Goal: Information Seeking & Learning: Learn about a topic

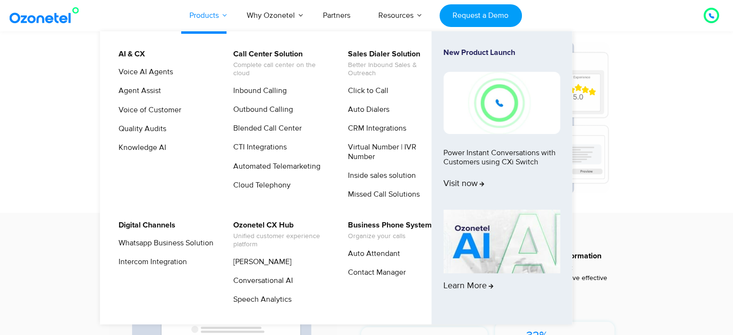
click at [207, 12] on link "Products" at bounding box center [203, 16] width 57 height 32
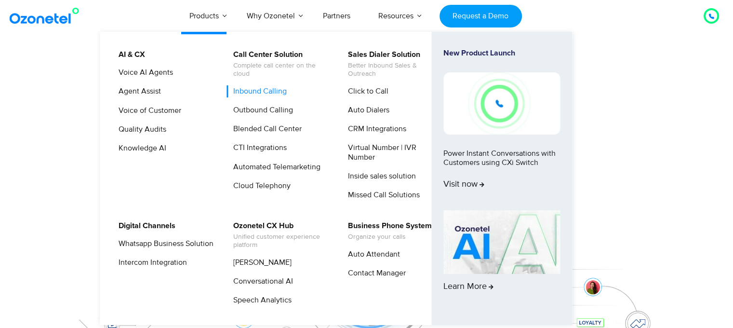
click at [245, 92] on link "Inbound Calling" at bounding box center [257, 91] width 61 height 12
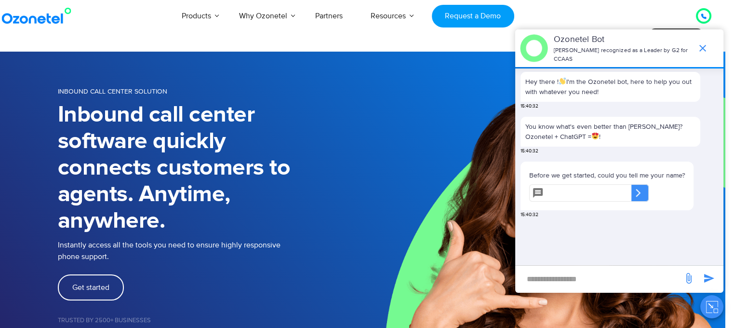
scroll to position [0, 10]
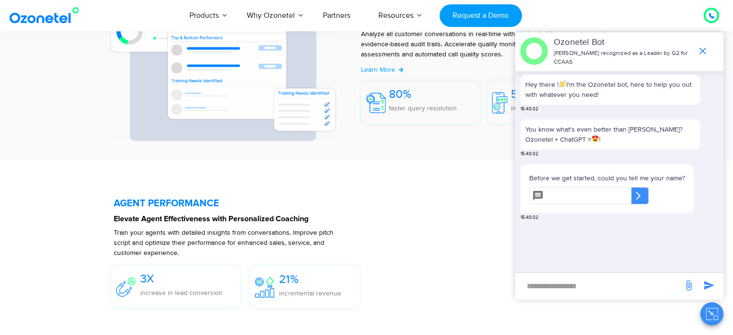
scroll to position [1858, 0]
